Goal: Information Seeking & Learning: Compare options

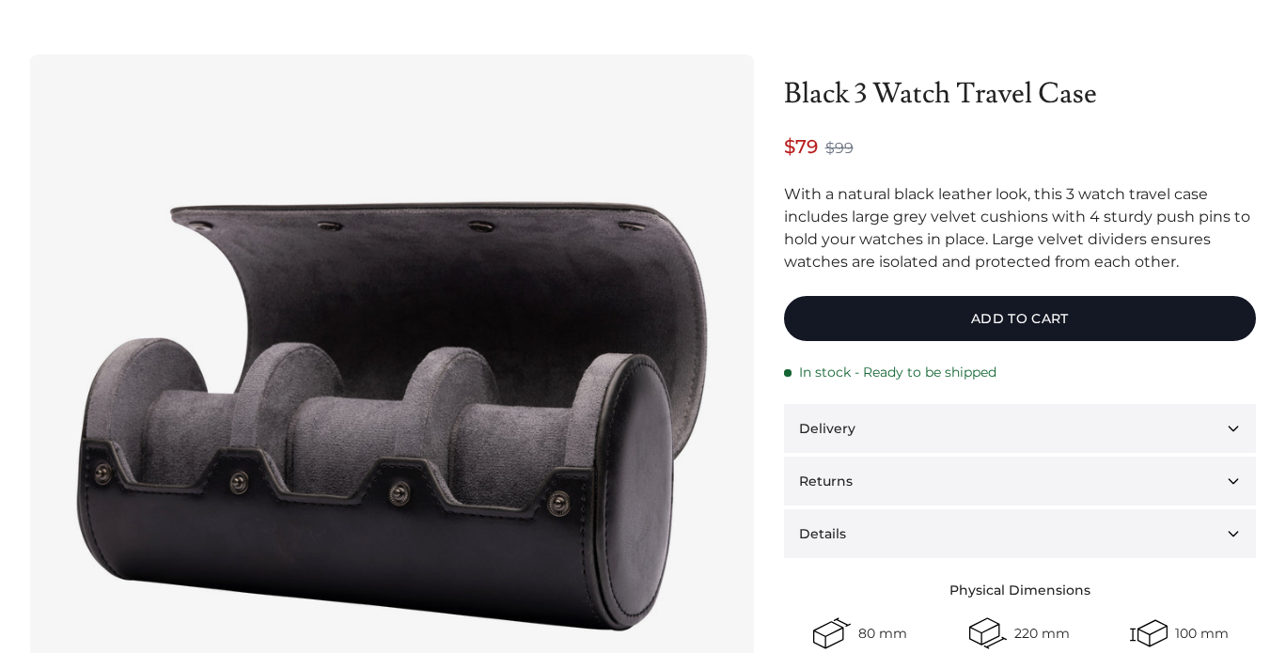
scroll to position [91, 0]
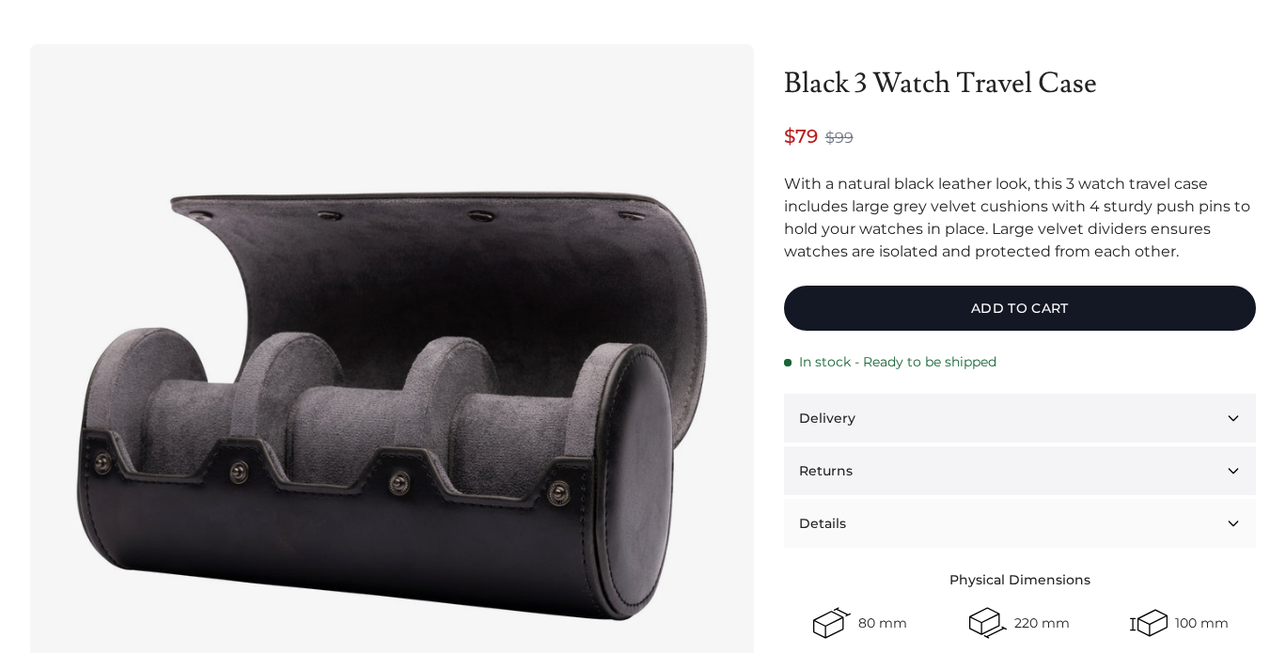
click at [864, 529] on button "Details" at bounding box center [1020, 523] width 472 height 49
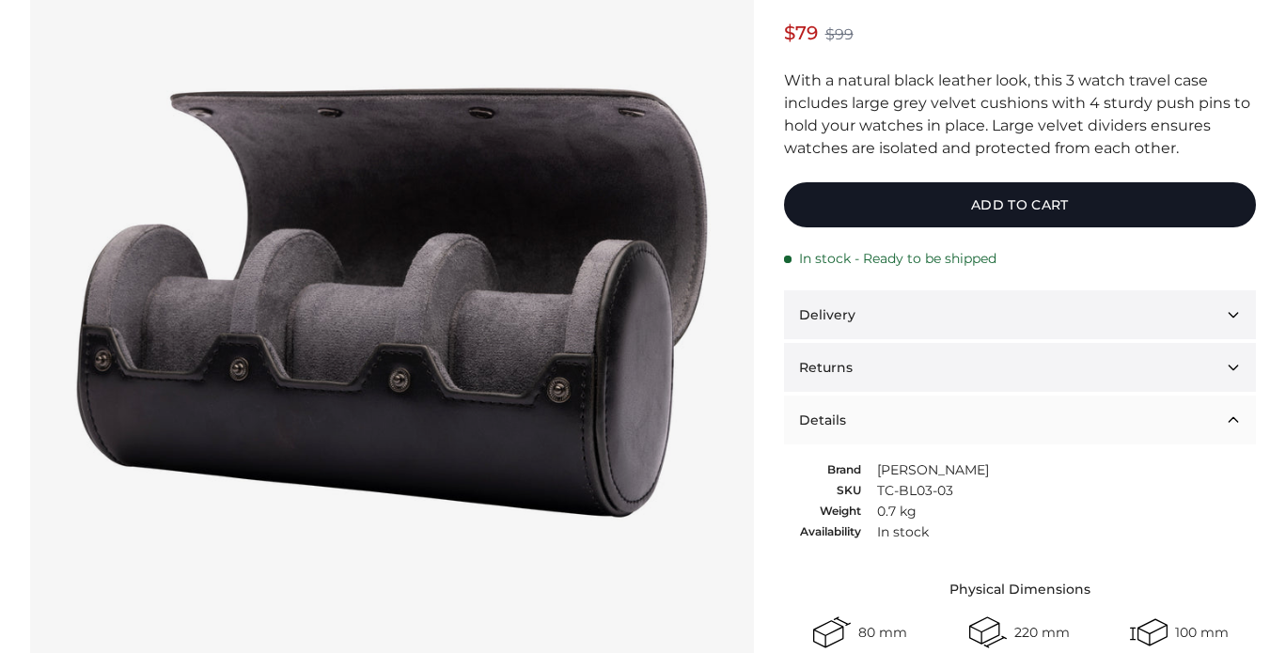
scroll to position [260, 0]
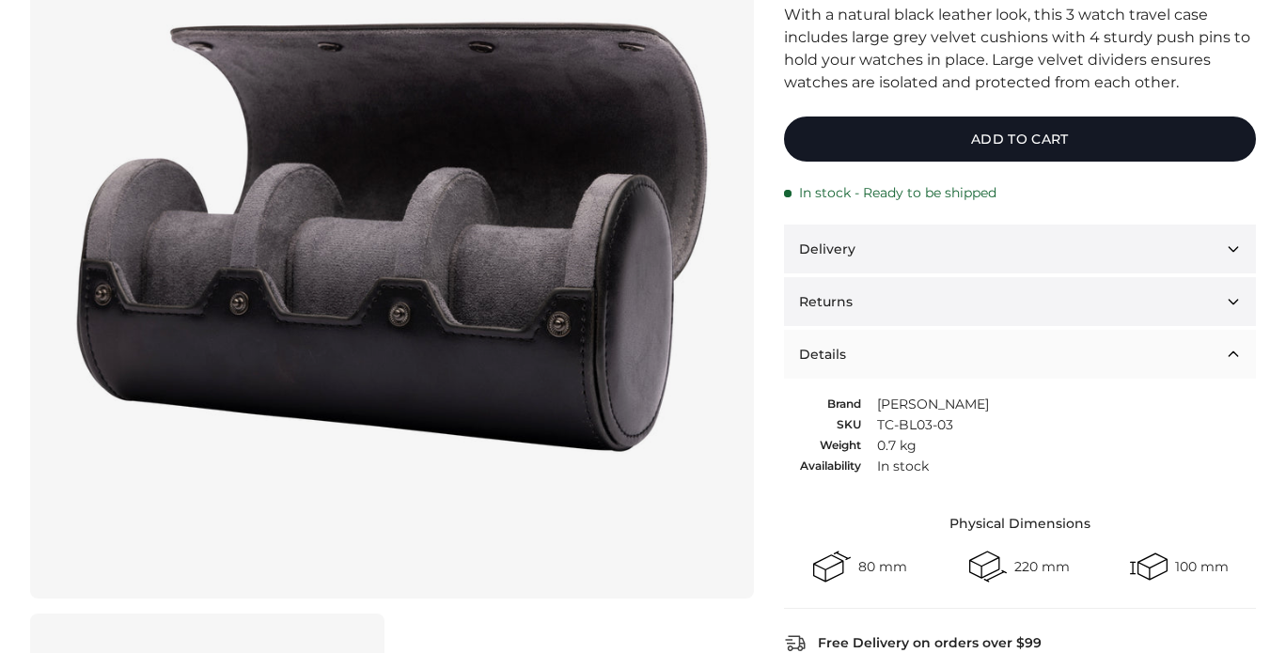
click at [920, 376] on button "Details" at bounding box center [1020, 354] width 472 height 49
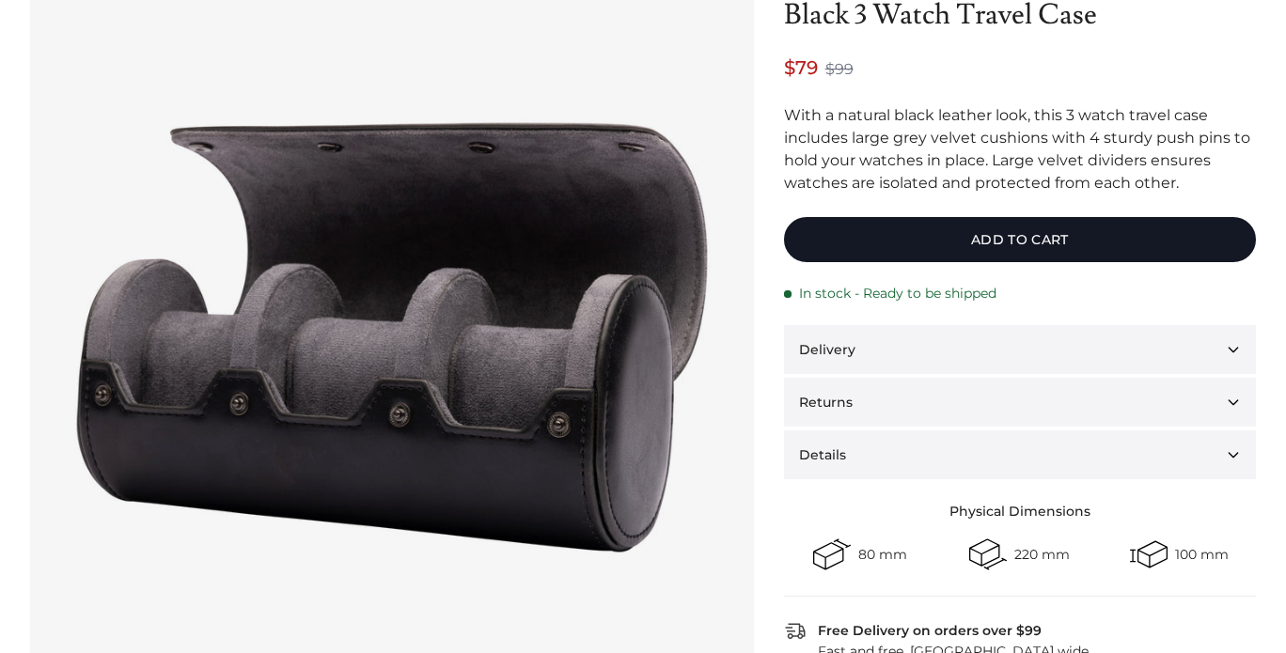
scroll to position [162, 0]
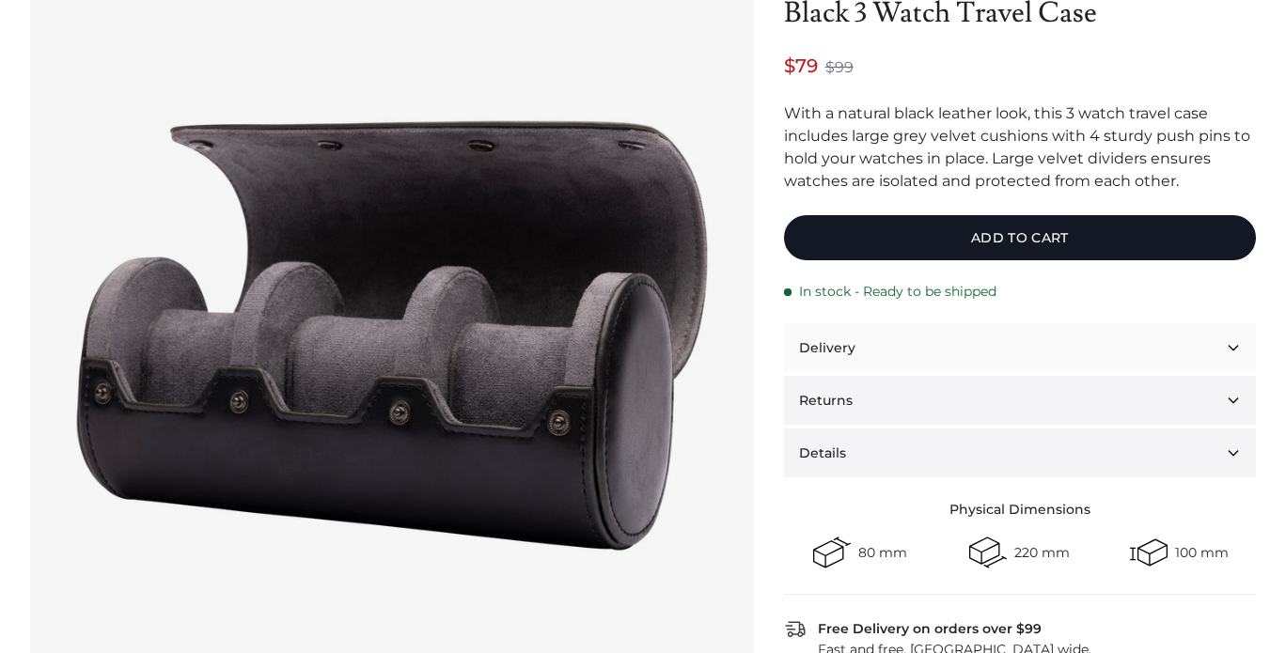
click at [889, 343] on button "Delivery" at bounding box center [1020, 347] width 472 height 49
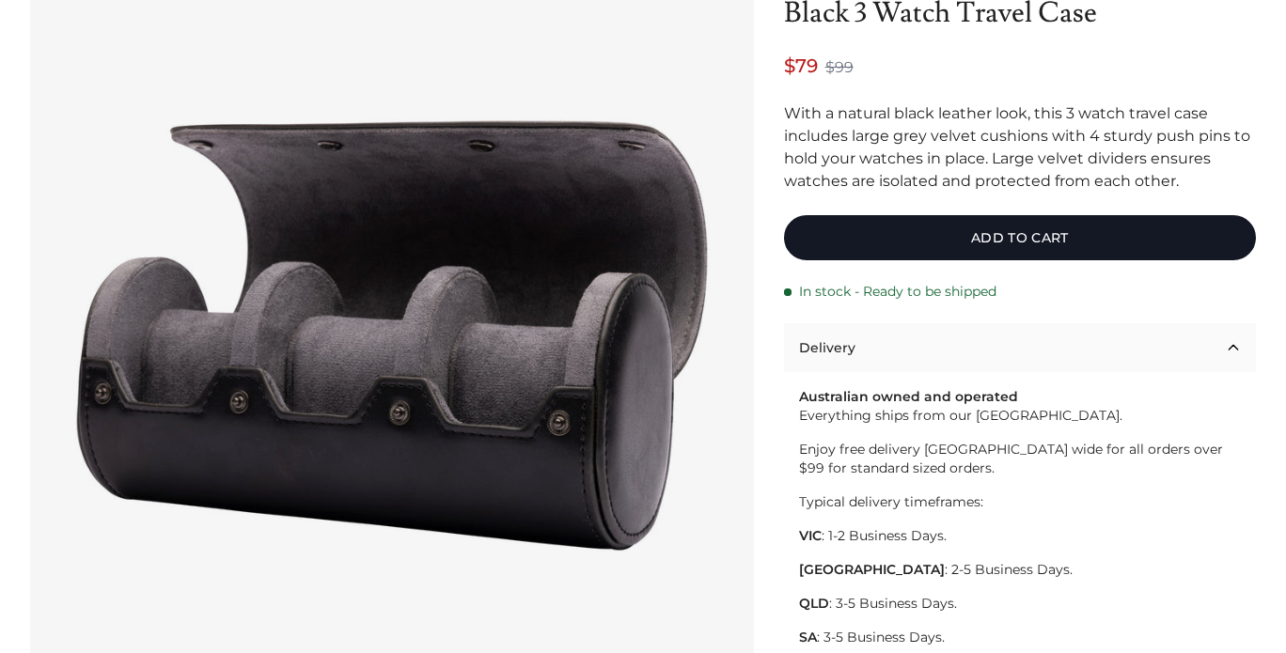
click at [889, 344] on button "Delivery" at bounding box center [1020, 347] width 472 height 49
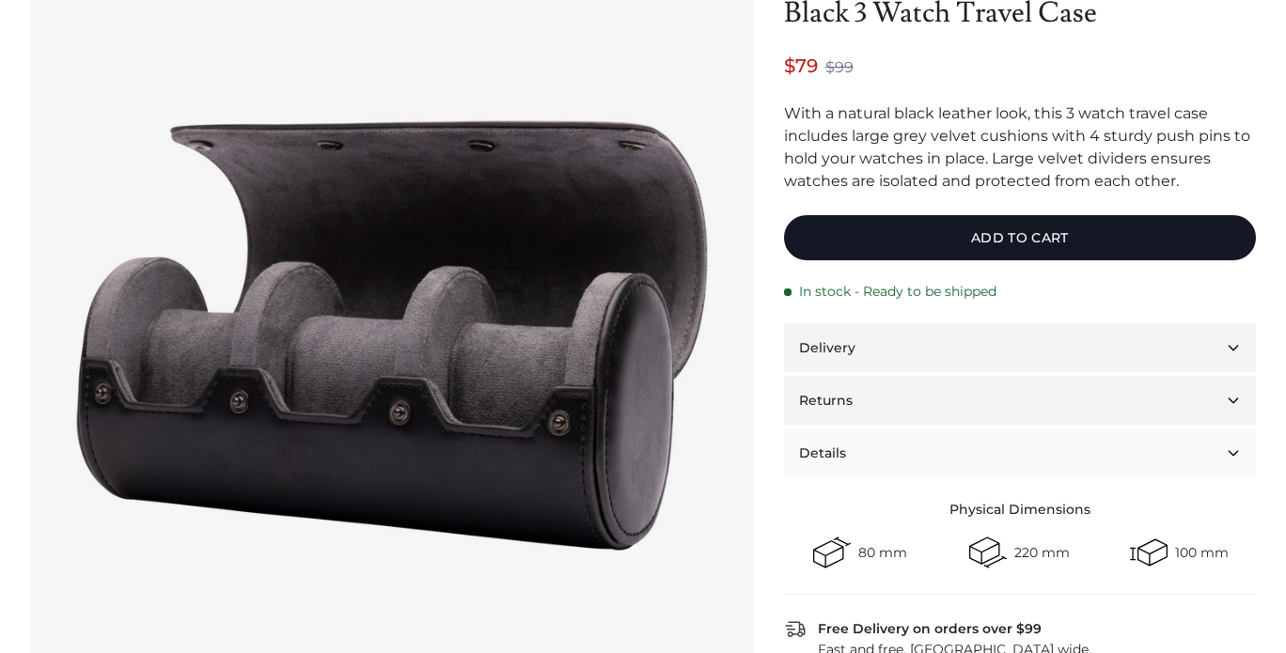
click at [855, 477] on button "Details" at bounding box center [1020, 453] width 472 height 49
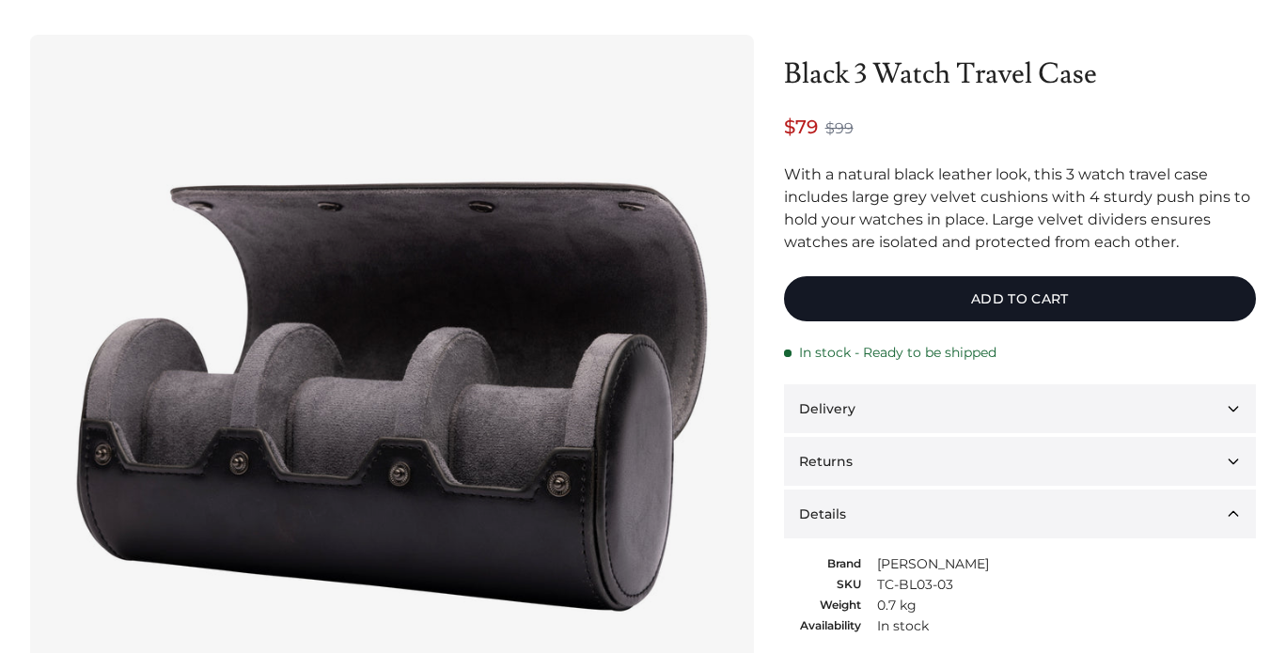
scroll to position [106, 0]
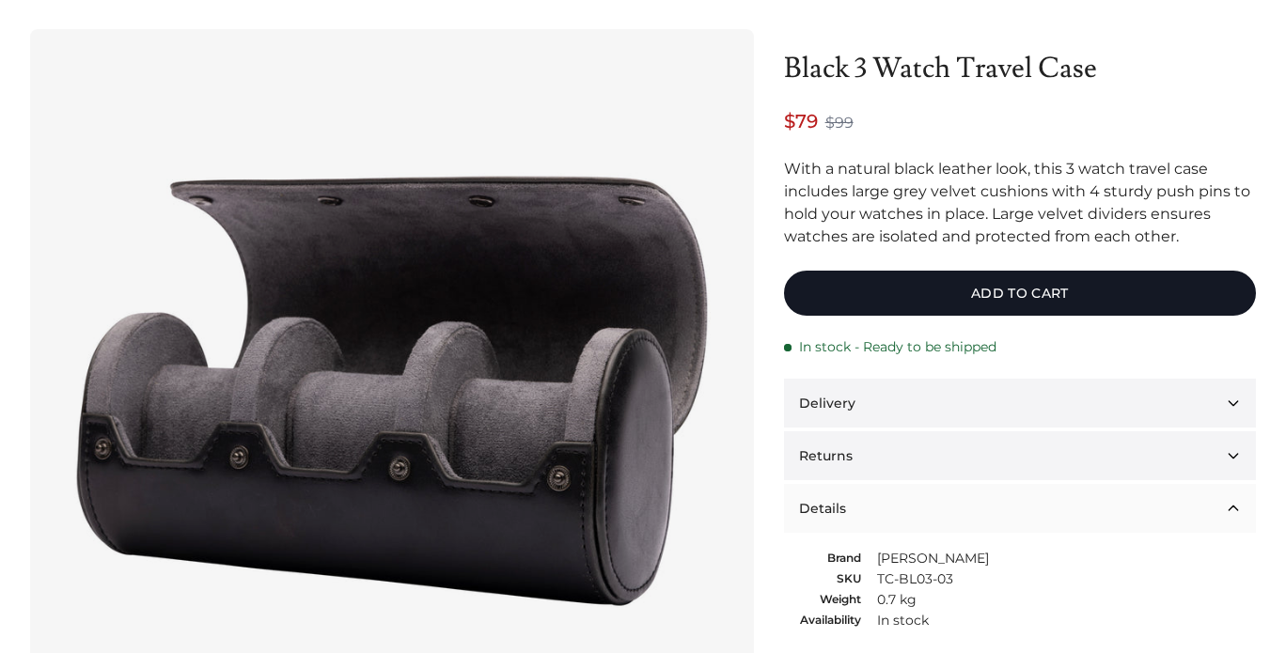
click at [888, 508] on button "Details" at bounding box center [1020, 508] width 472 height 49
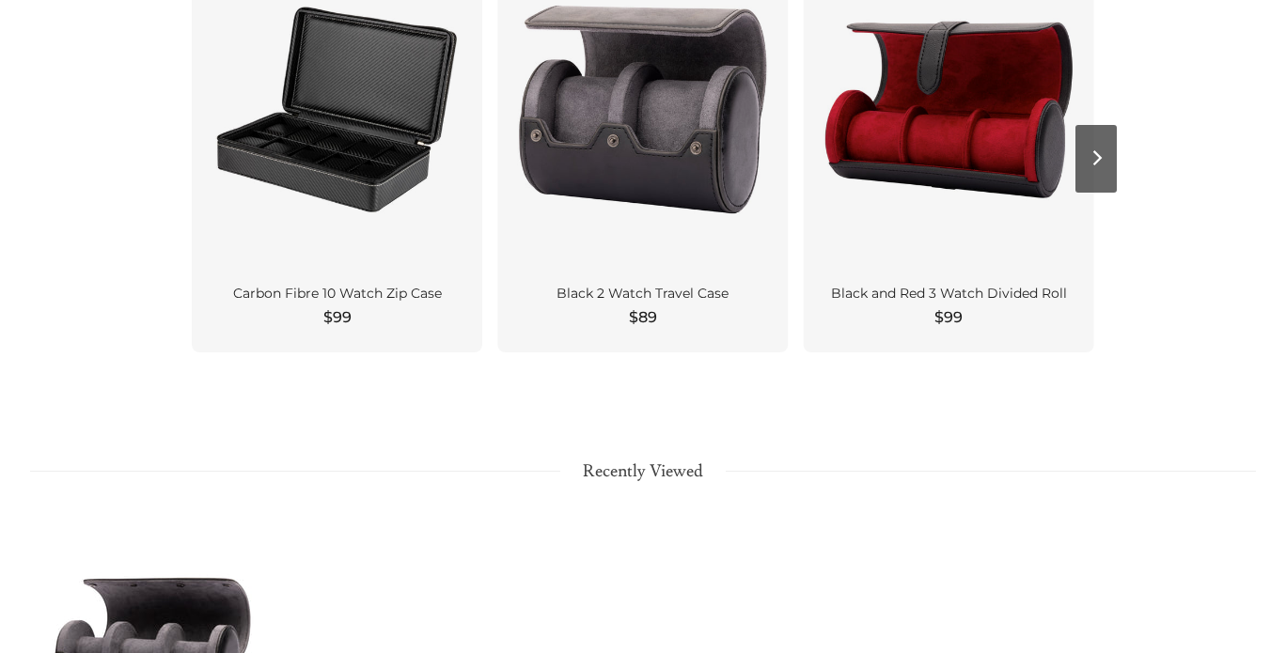
scroll to position [1588, 0]
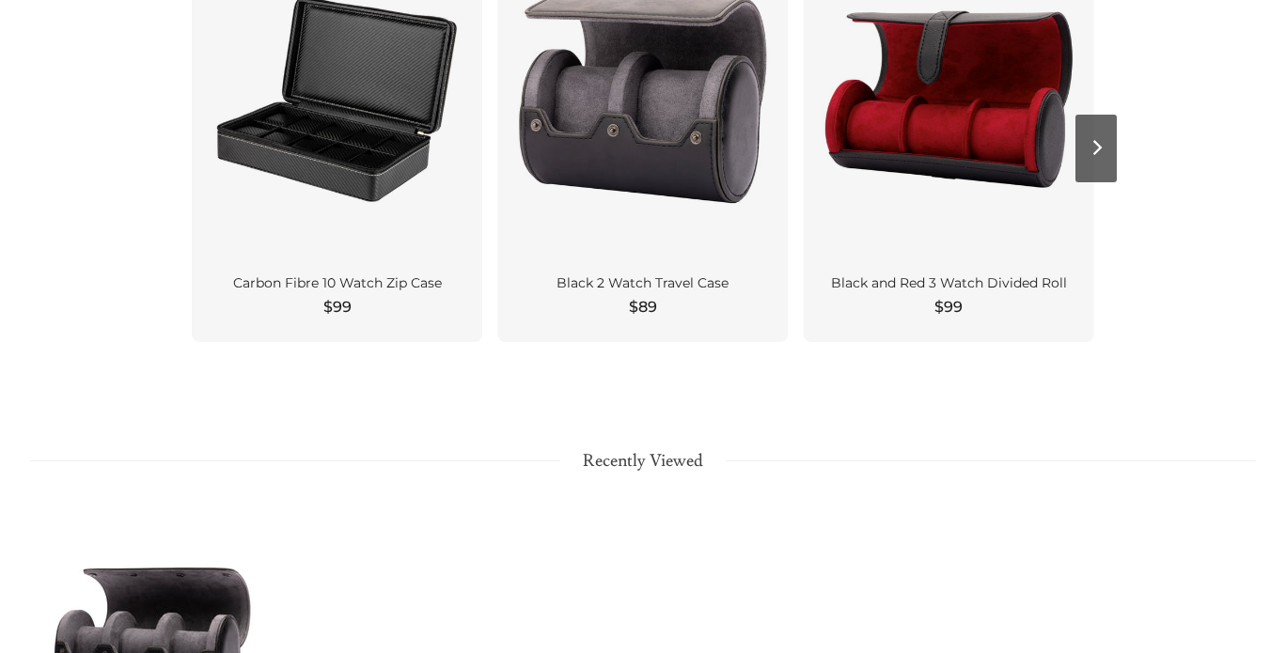
click at [748, 343] on div "Black 2 Watch Travel Case $89" at bounding box center [642, 301] width 291 height 83
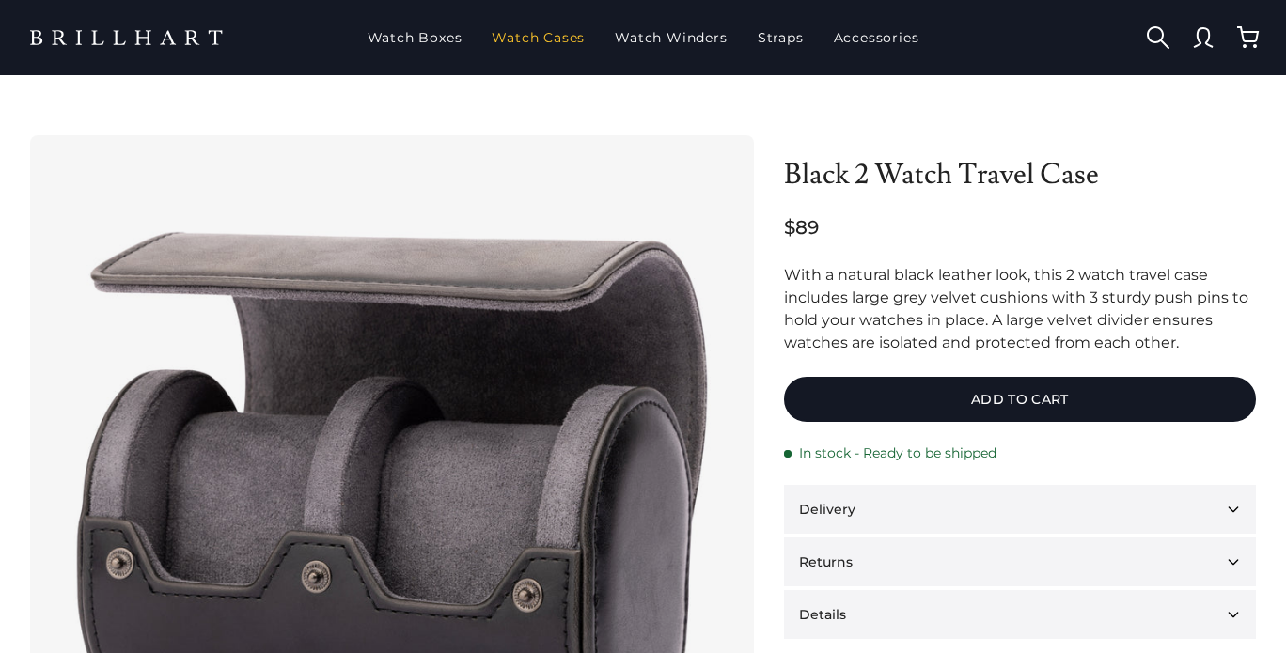
click at [563, 35] on link "Watch Cases" at bounding box center [538, 37] width 108 height 49
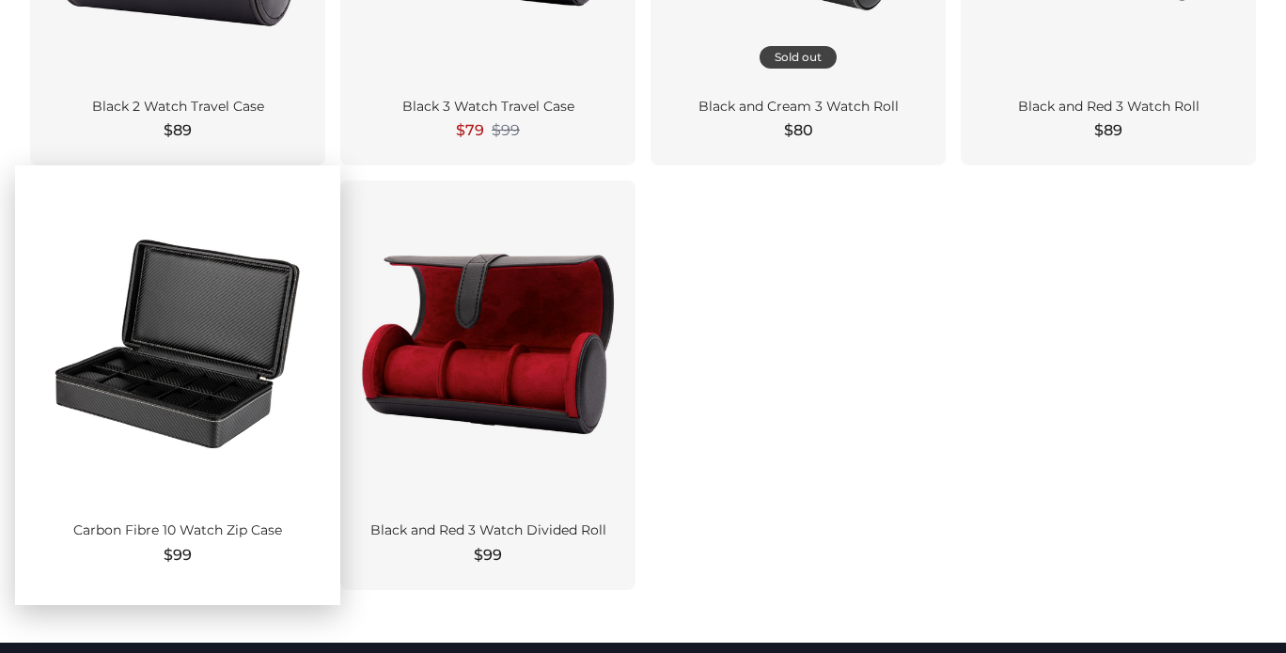
scroll to position [1651, 0]
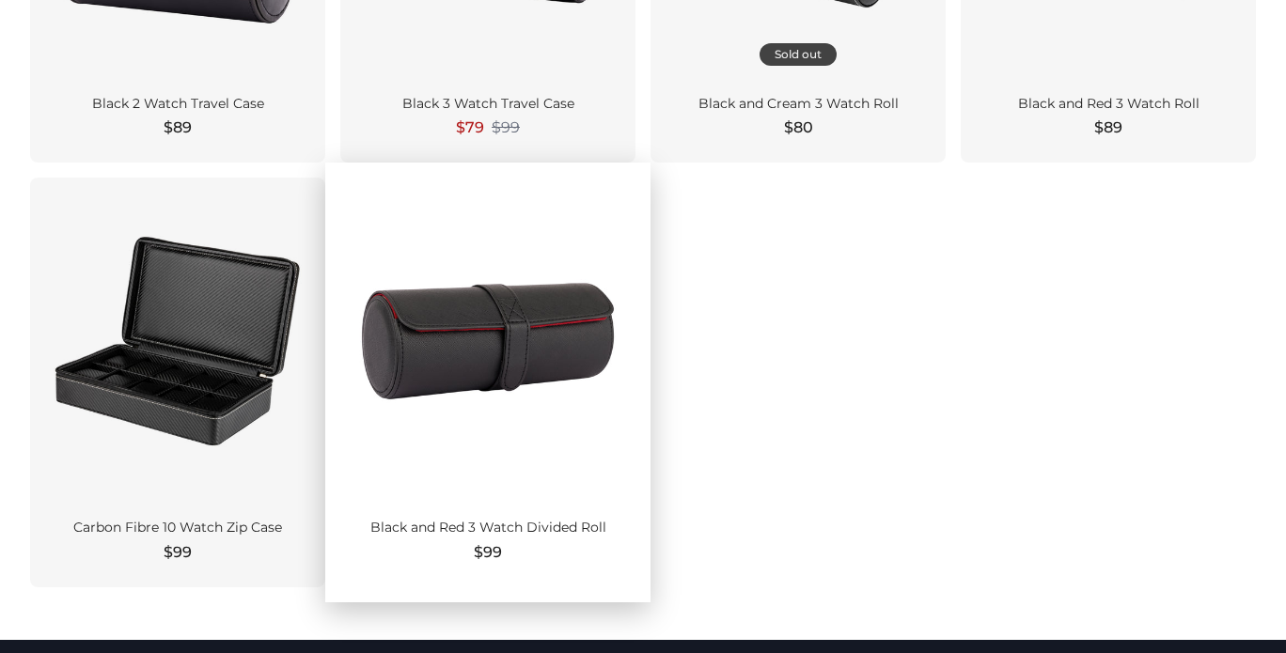
click at [574, 399] on div at bounding box center [487, 341] width 265 height 297
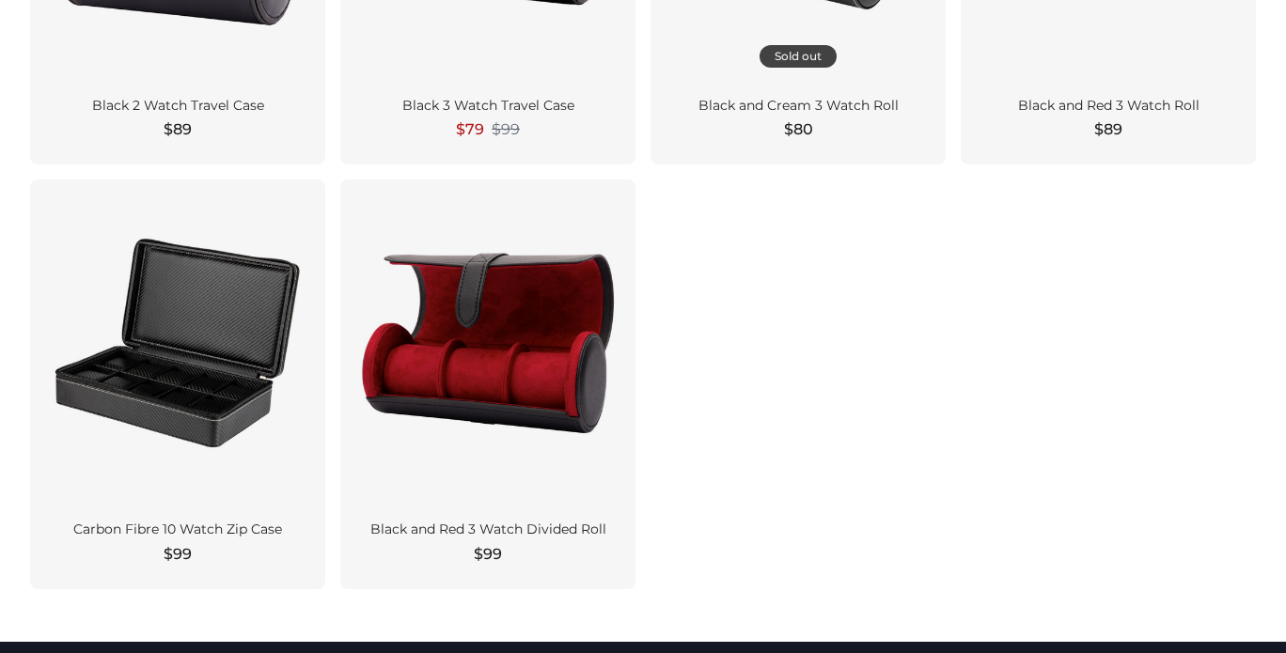
scroll to position [1781, 0]
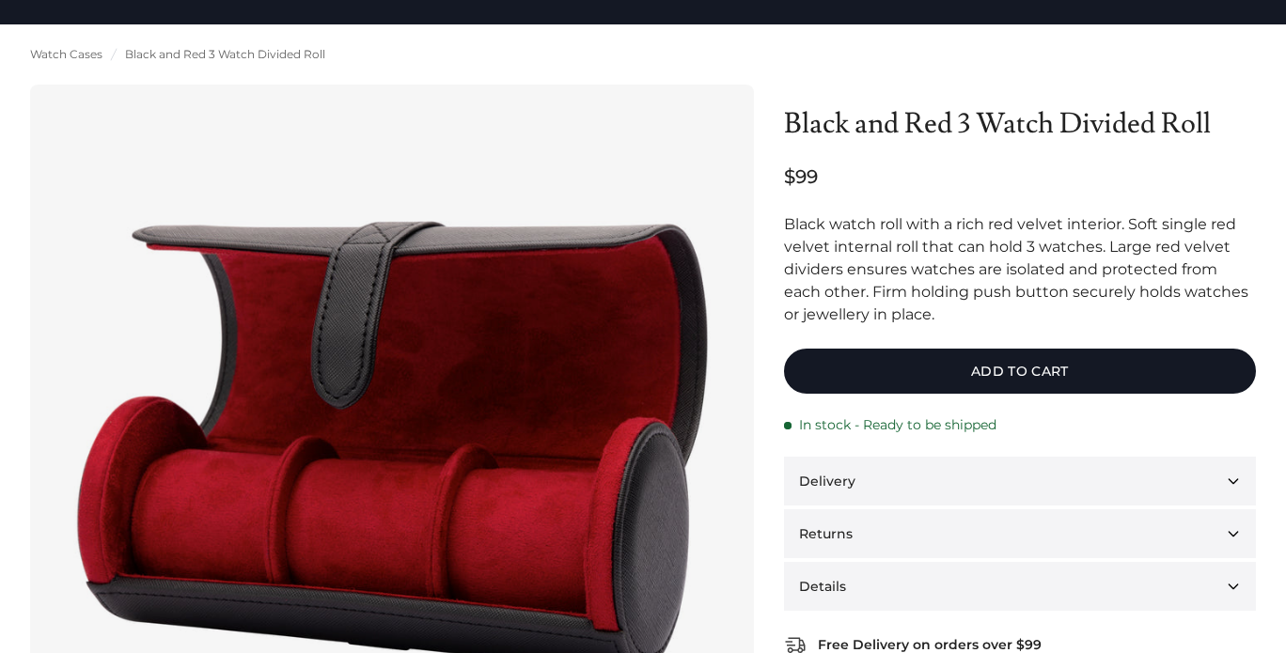
scroll to position [181, 0]
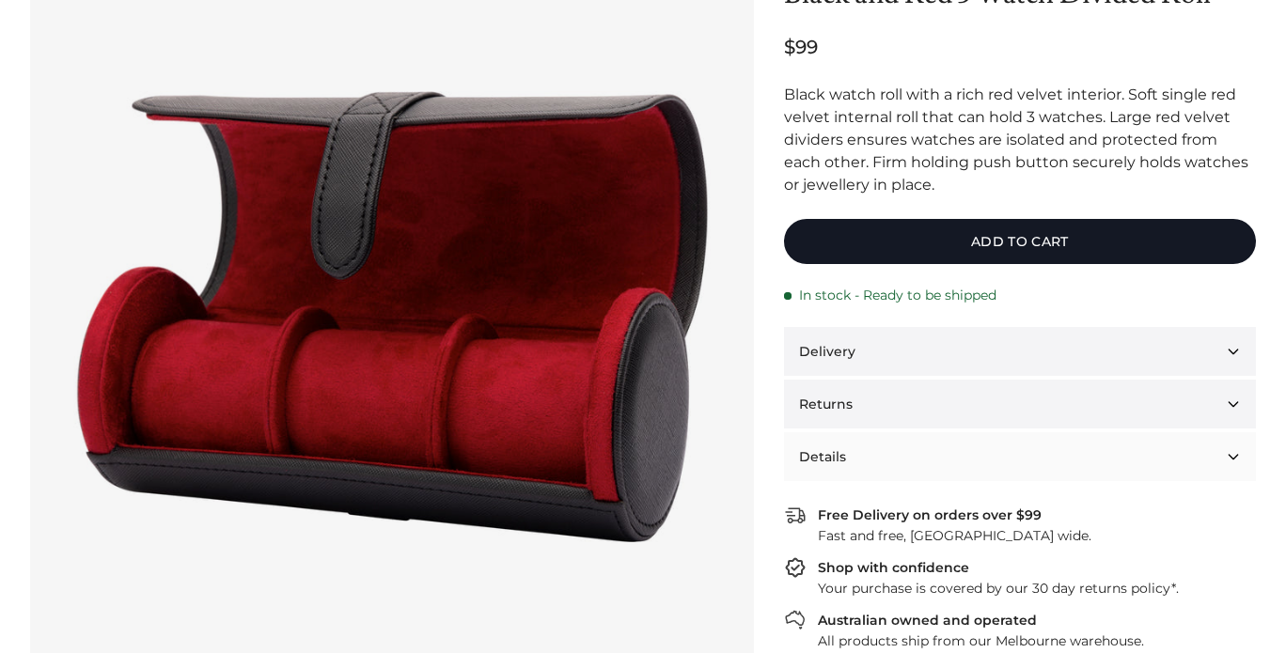
click at [961, 443] on button "Details" at bounding box center [1020, 456] width 472 height 49
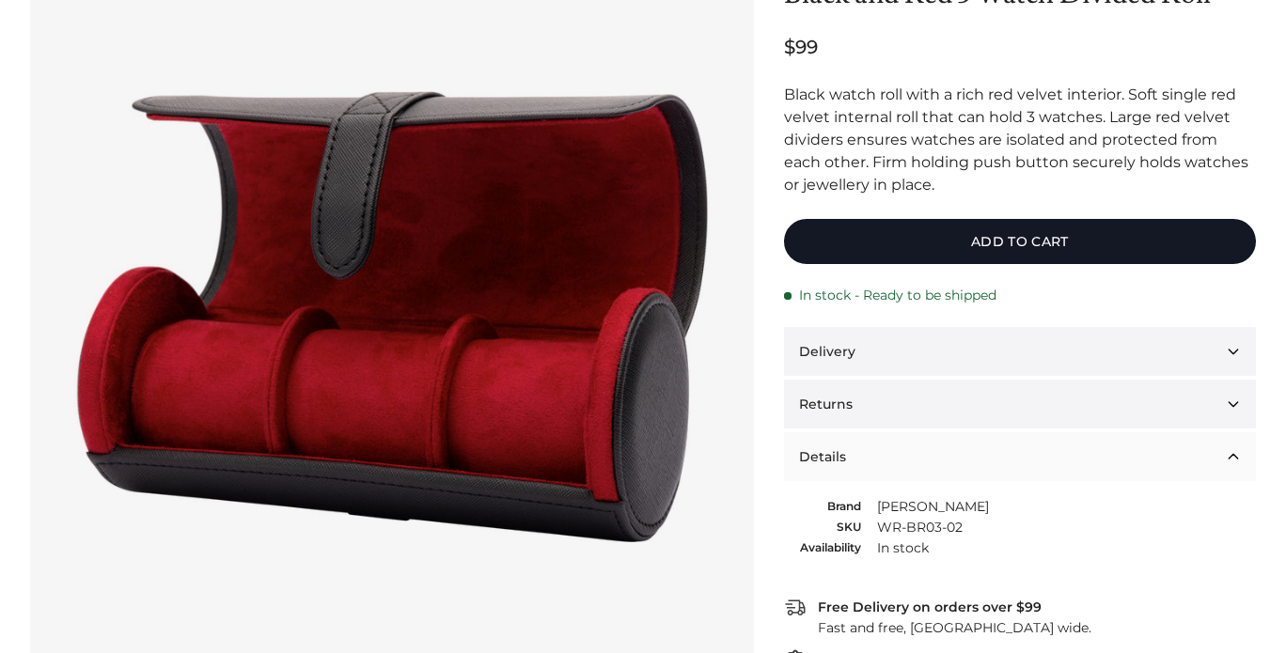
click at [961, 443] on button "Details" at bounding box center [1020, 456] width 472 height 49
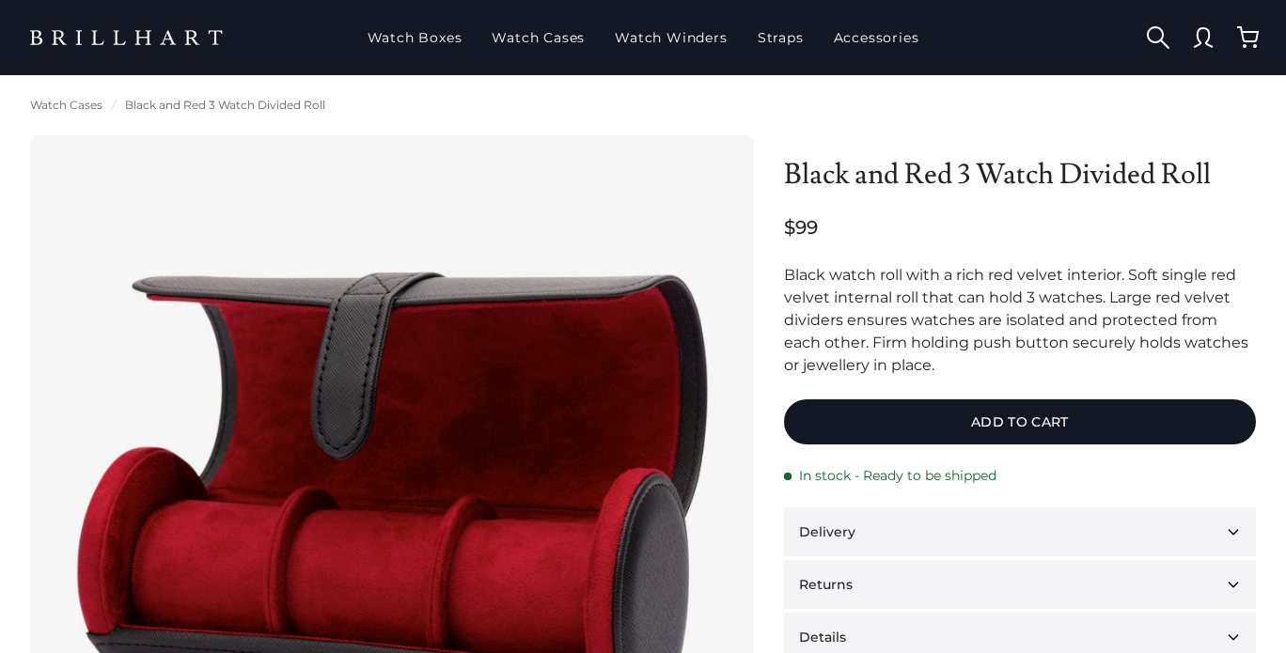
scroll to position [0, 0]
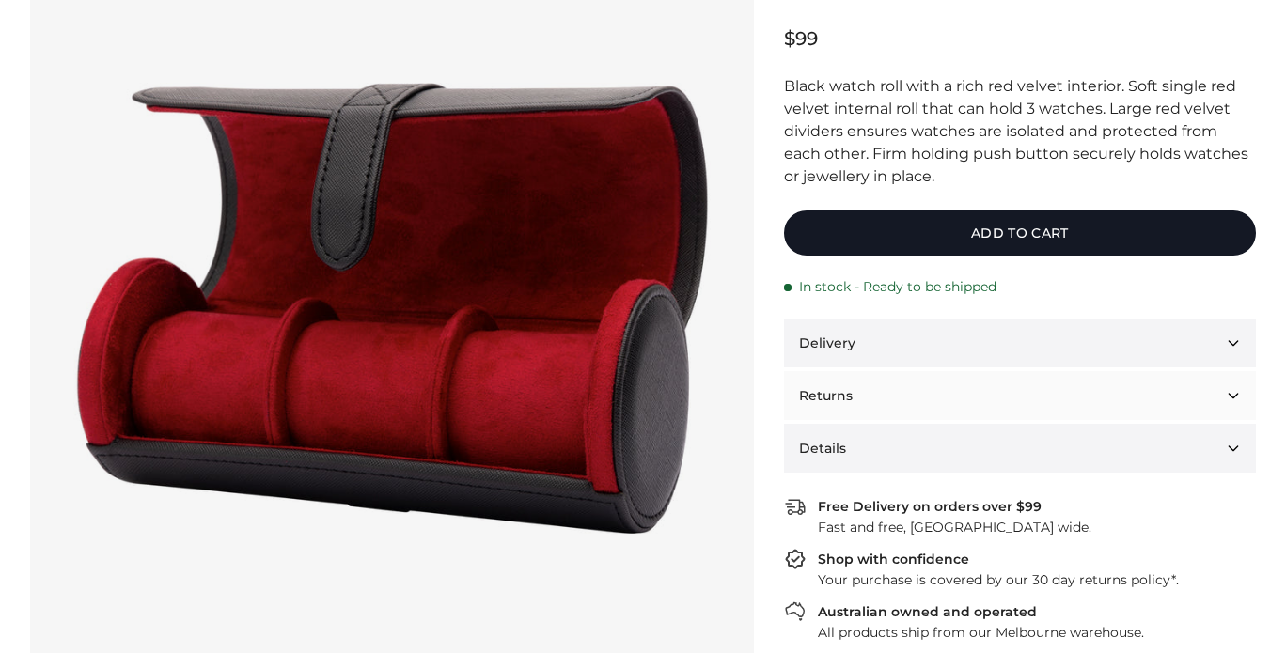
scroll to position [247, 0]
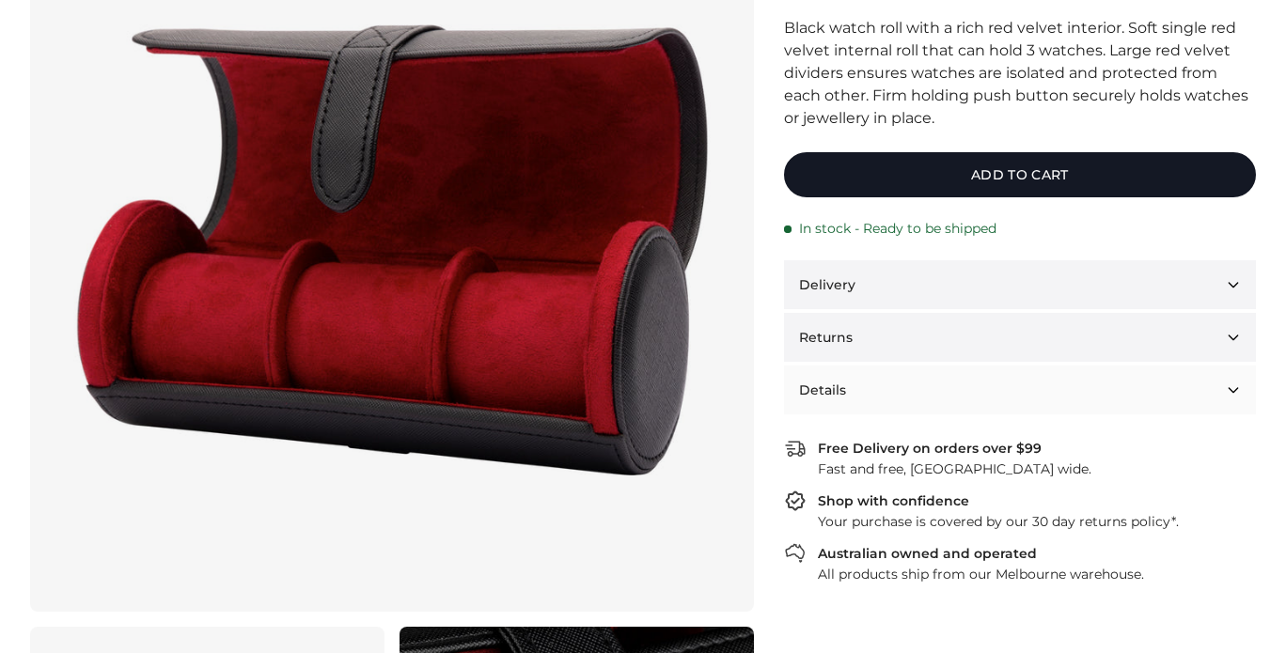
click at [934, 395] on button "Details" at bounding box center [1020, 390] width 472 height 49
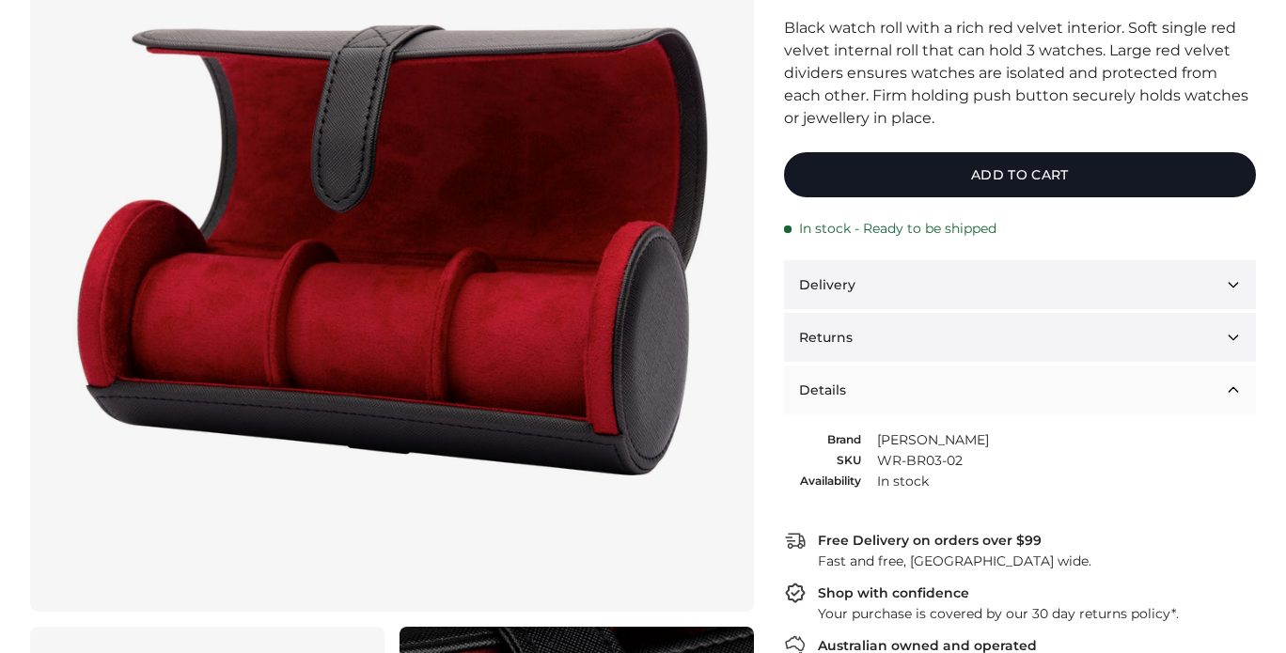
click at [935, 395] on button "Details" at bounding box center [1020, 390] width 472 height 49
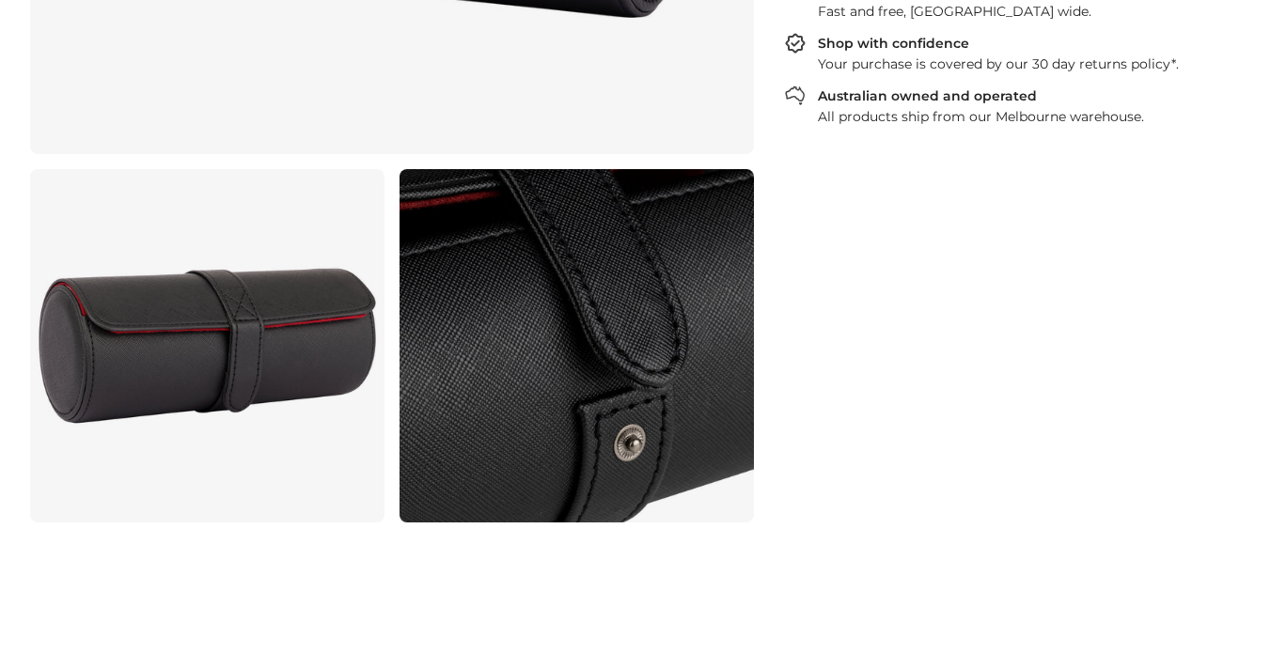
scroll to position [855, 0]
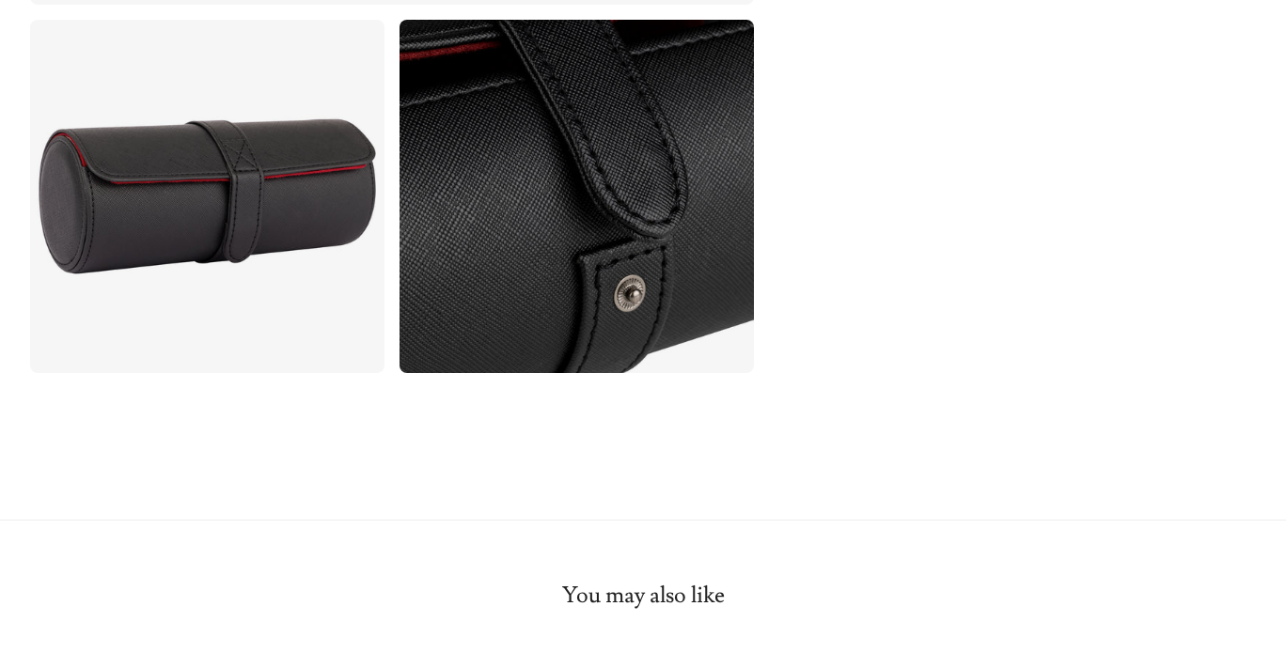
click at [644, 273] on link at bounding box center [577, 197] width 354 height 354
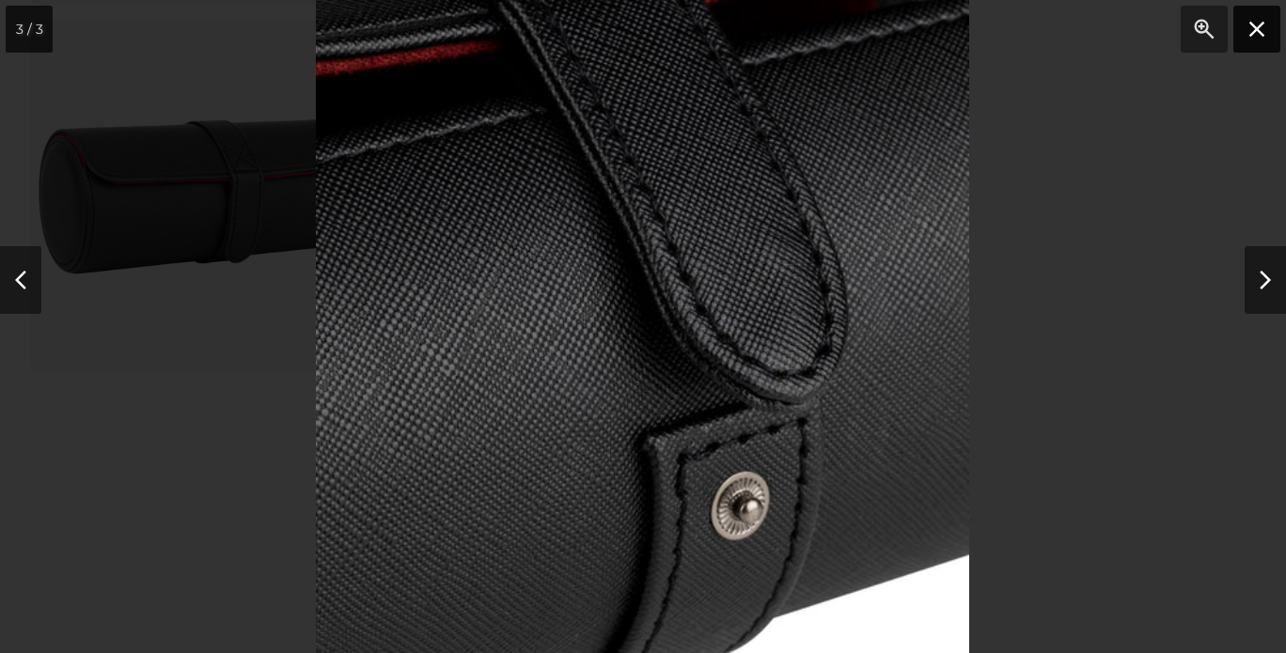
click at [1245, 30] on button "Close" at bounding box center [1257, 29] width 47 height 47
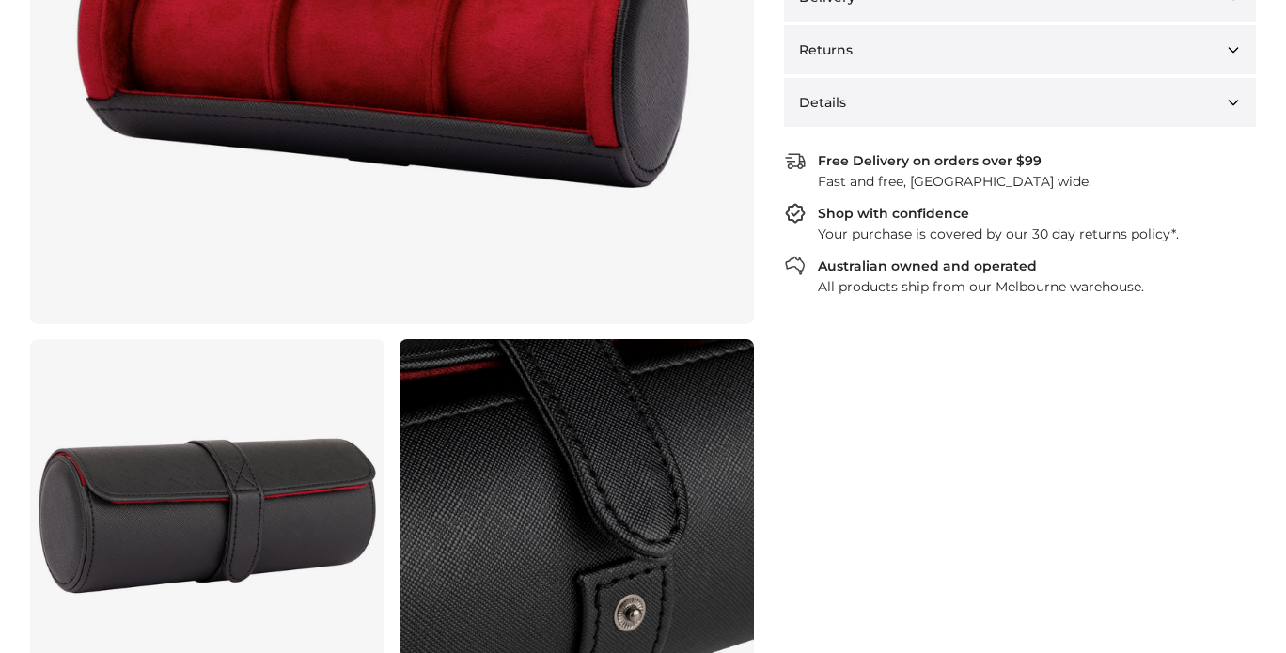
scroll to position [228, 0]
